Goal: Find specific fact: Find specific fact

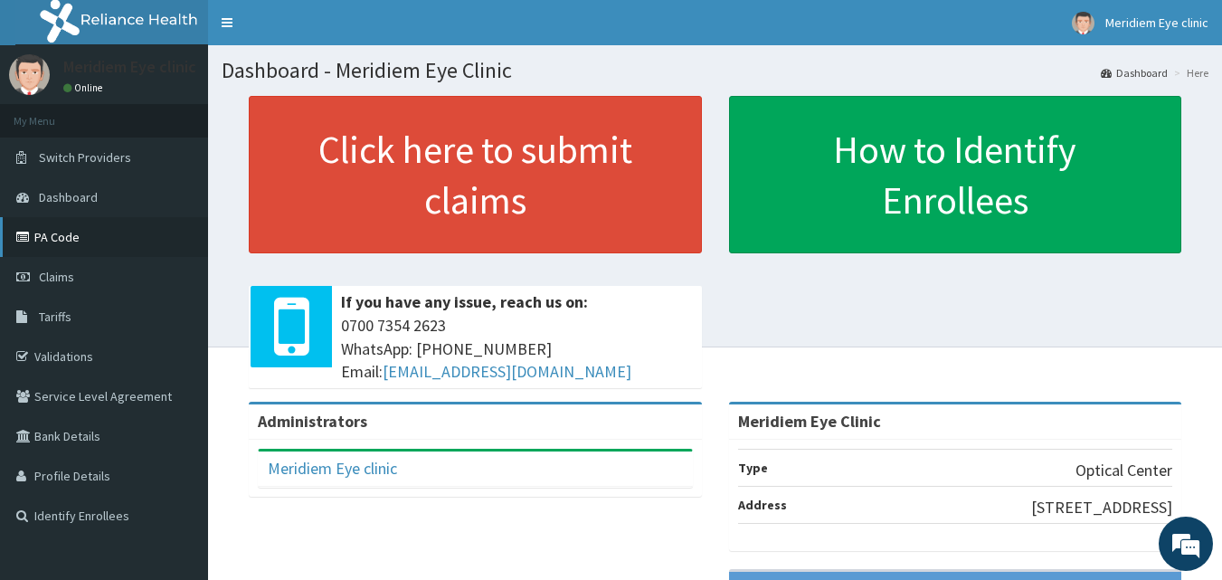
click at [70, 241] on link "PA Code" at bounding box center [104, 237] width 208 height 40
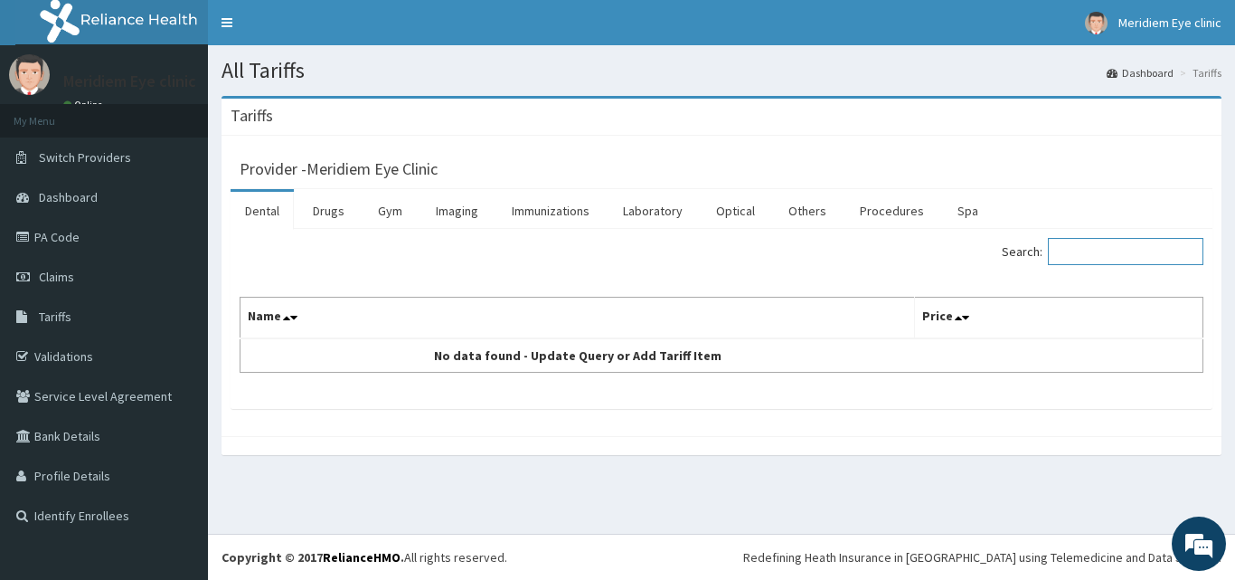
click at [1105, 247] on input "Search:" at bounding box center [1126, 251] width 156 height 27
click at [338, 226] on link "Drugs" at bounding box center [328, 211] width 61 height 38
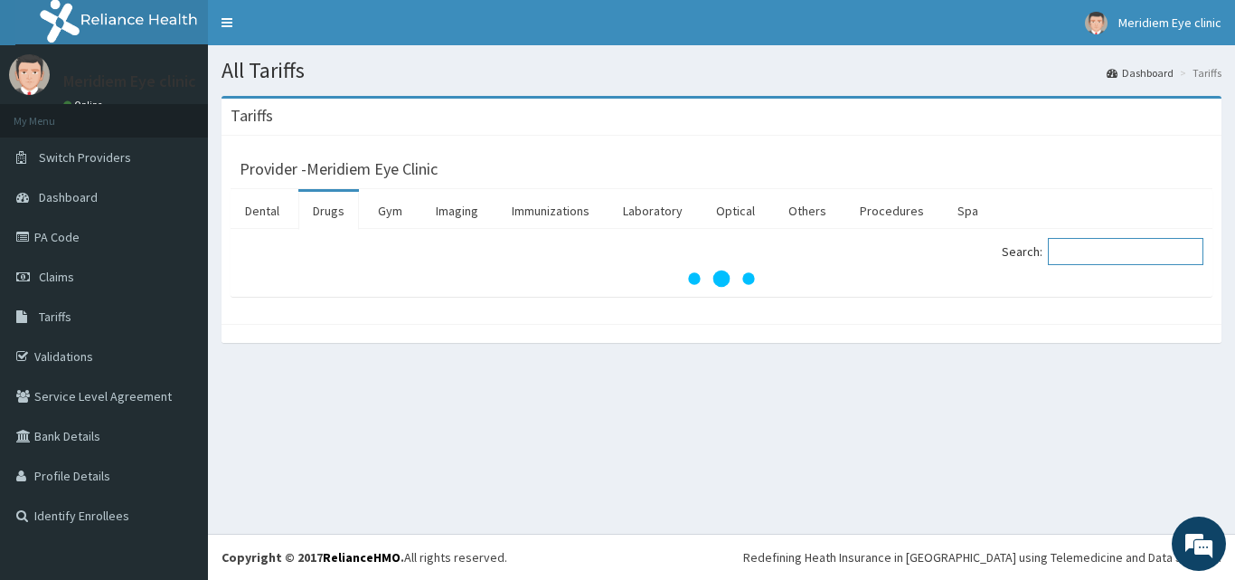
click at [1093, 248] on input "Search:" at bounding box center [1126, 251] width 156 height 27
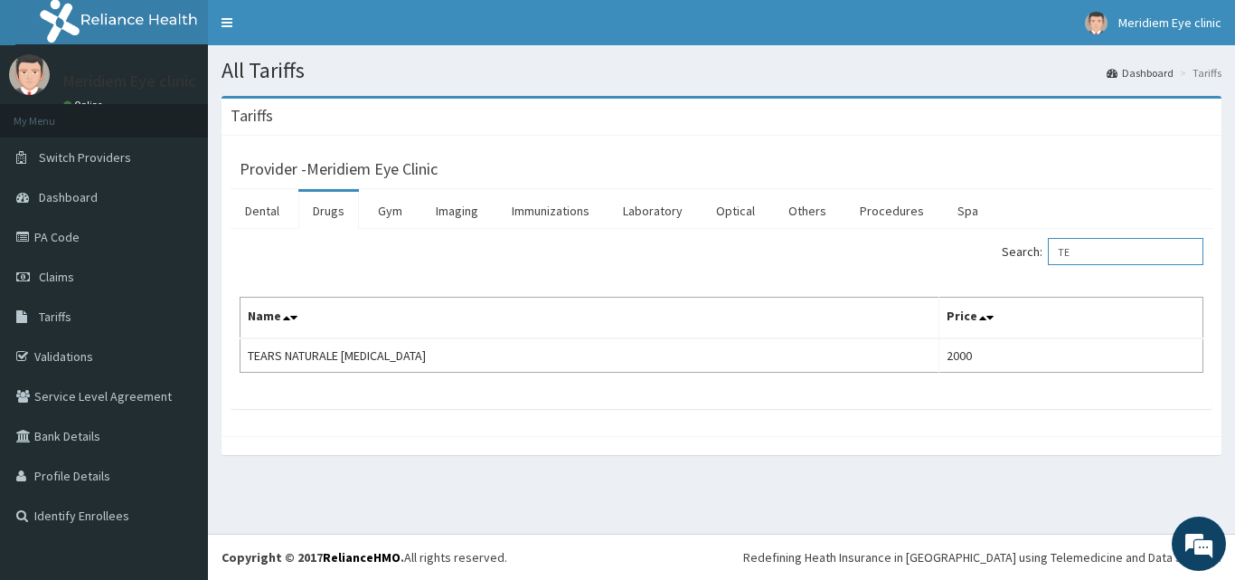
type input "T"
type input "HYPRO"
